Goal: Transaction & Acquisition: Obtain resource

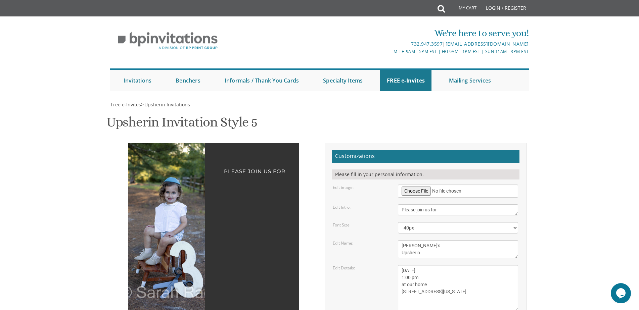
scroll to position [168, 0]
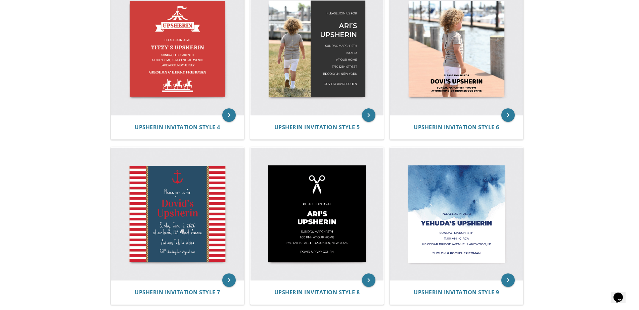
scroll to position [329, 0]
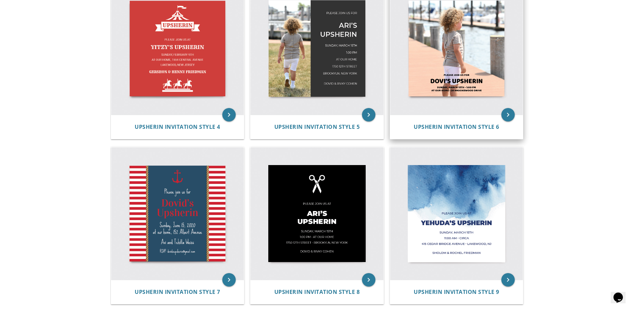
click at [440, 54] on img at bounding box center [456, 48] width 133 height 133
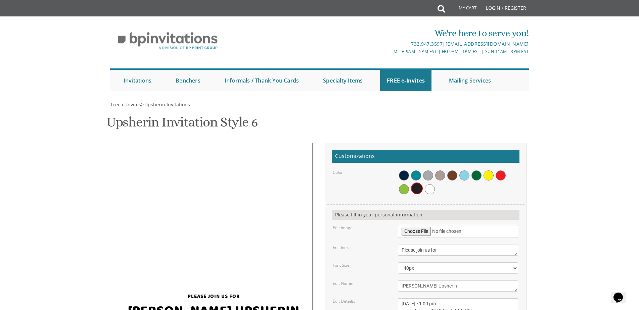
scroll to position [34, 0]
